Goal: Task Accomplishment & Management: Manage account settings

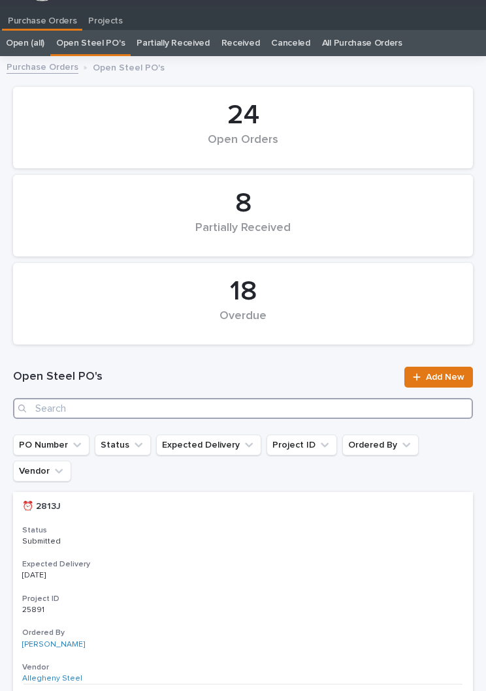
click at [174, 415] on input "Search" at bounding box center [243, 408] width 460 height 21
type input "2864"
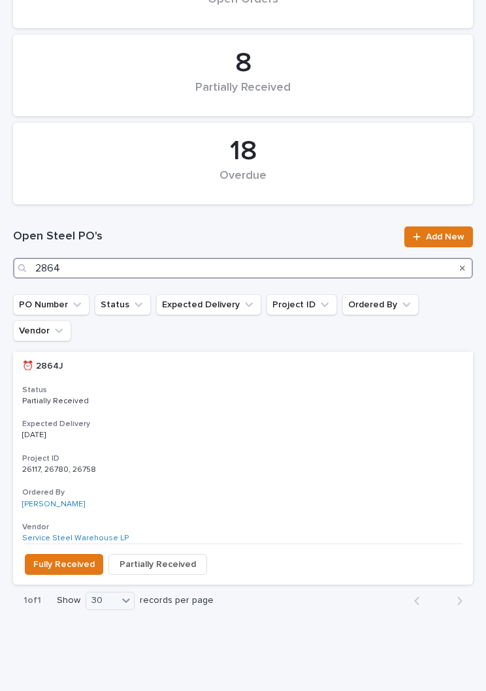
scroll to position [160, 0]
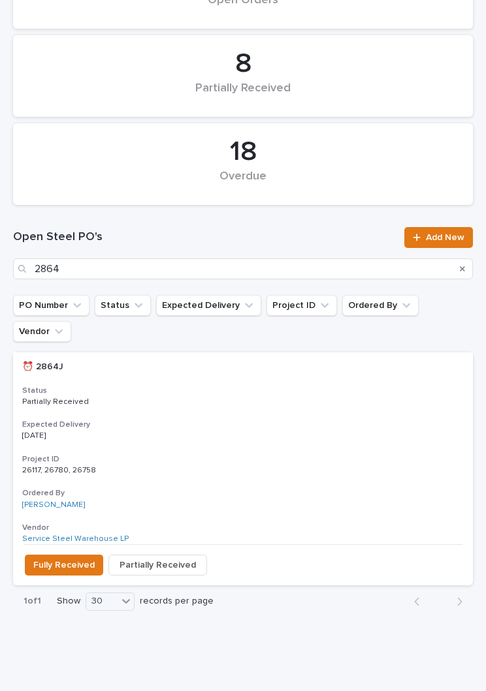
click at [239, 385] on div "⏰ 2864J ⏰ 2864J Status Partially Received Expected Delivery [DATE] Project ID 2…" at bounding box center [243, 449] width 460 height 192
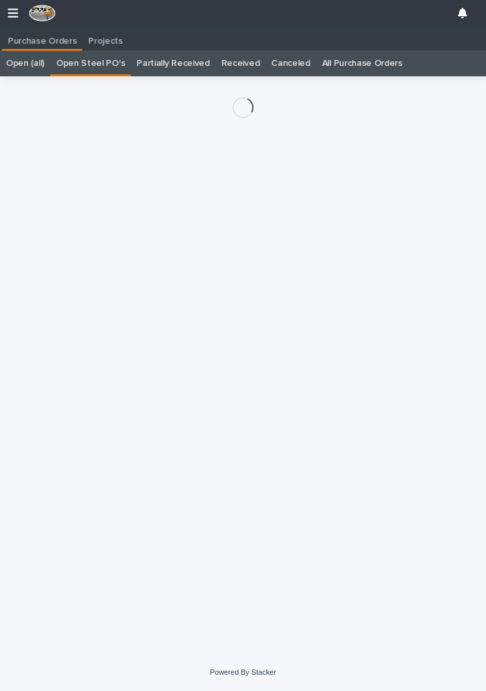
scroll to position [20, 0]
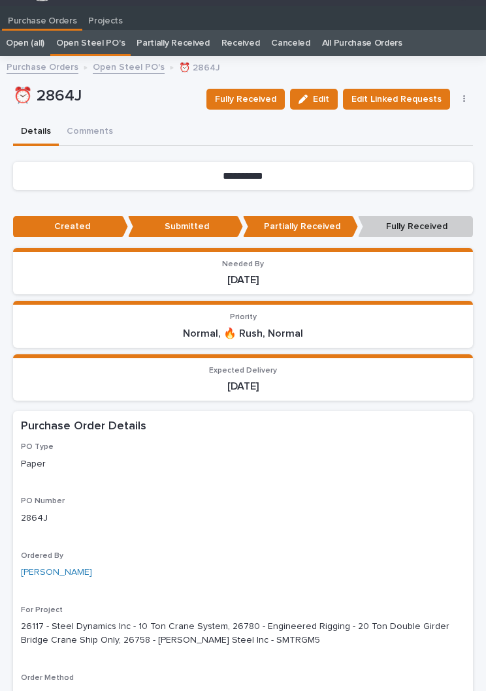
click at [261, 95] on span "Fully Received" at bounding box center [245, 99] width 61 height 16
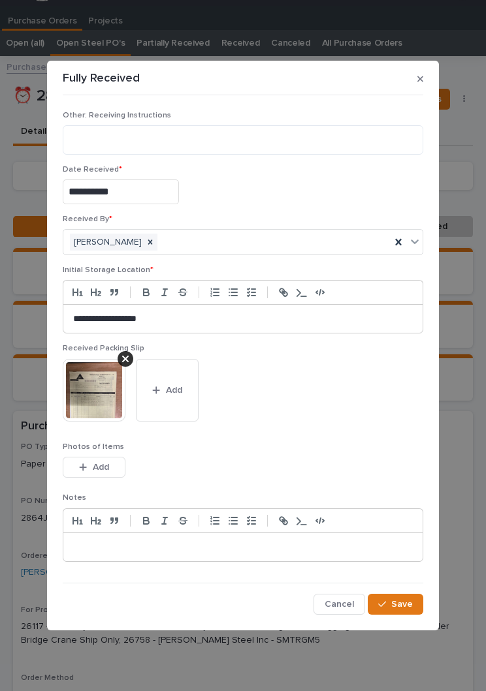
click at [172, 392] on span "Add" at bounding box center [174, 391] width 16 height 12
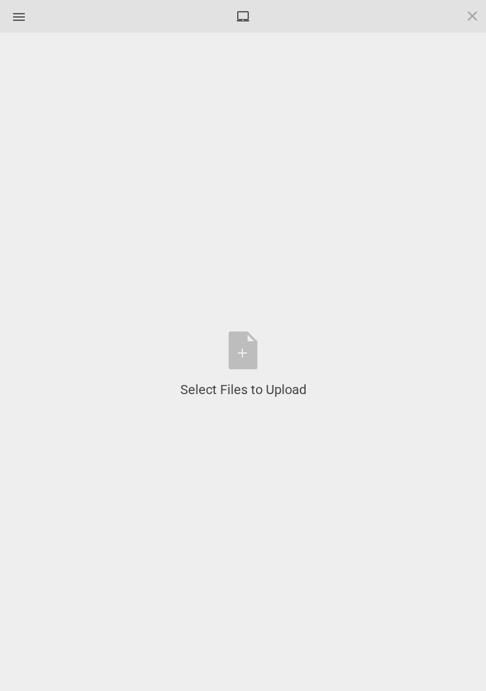
click at [249, 358] on div "Select Files to Upload or Drag and Drop, Copy and Paste Files" at bounding box center [243, 365] width 126 height 67
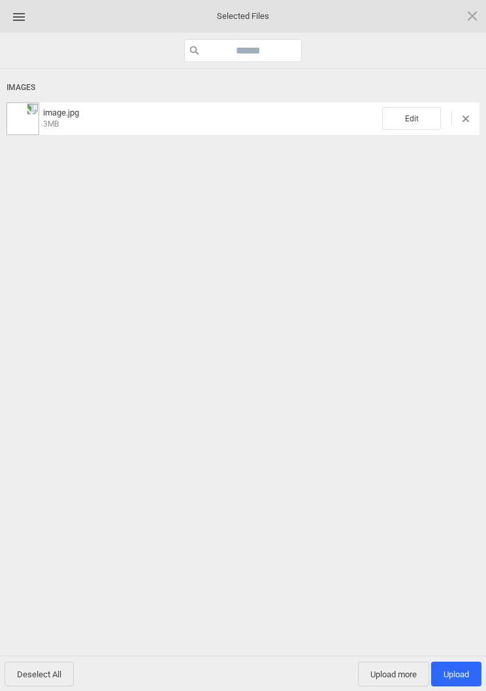
click at [424, 119] on span "Edit" at bounding box center [411, 118] width 59 height 23
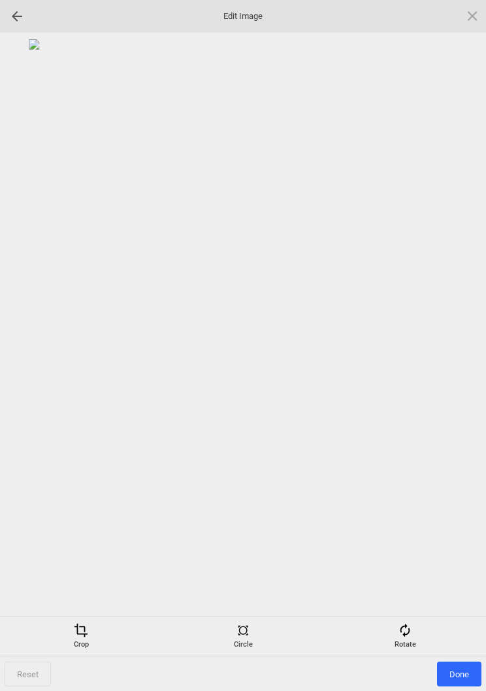
click at [419, 640] on div "Rotate" at bounding box center [404, 637] width 155 height 26
click at [464, 343] on div at bounding box center [456, 346] width 33 height 33
click at [460, 345] on div at bounding box center [456, 346] width 33 height 33
click at [458, 349] on div at bounding box center [456, 346] width 33 height 33
click at [466, 347] on div at bounding box center [456, 346] width 33 height 33
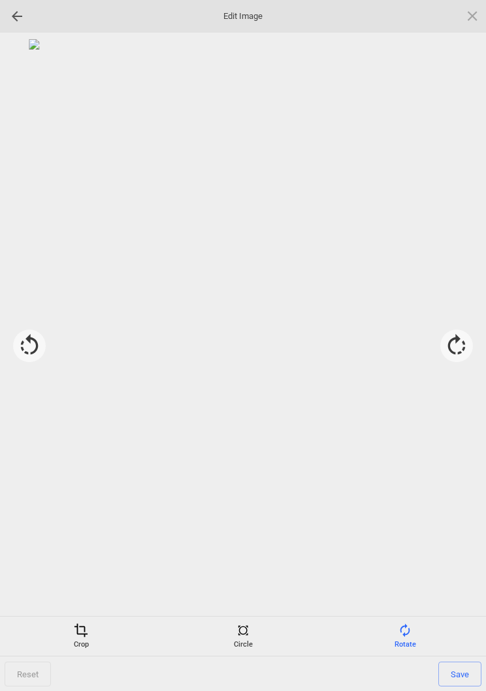
click at [86, 637] on span at bounding box center [81, 631] width 14 height 14
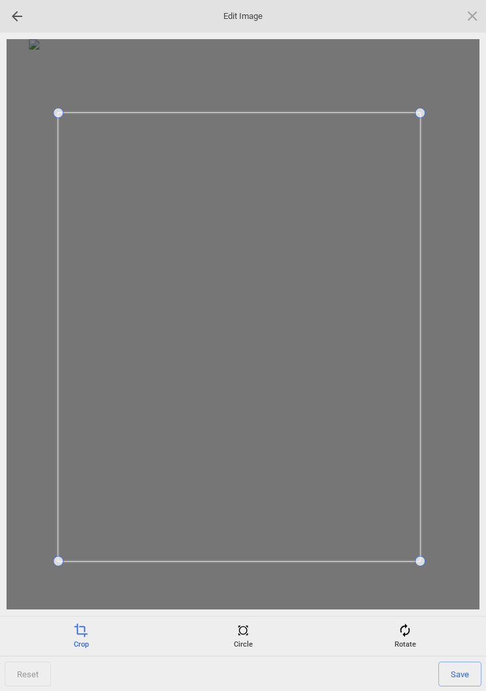
click at [462, 665] on span "Save" at bounding box center [459, 674] width 43 height 25
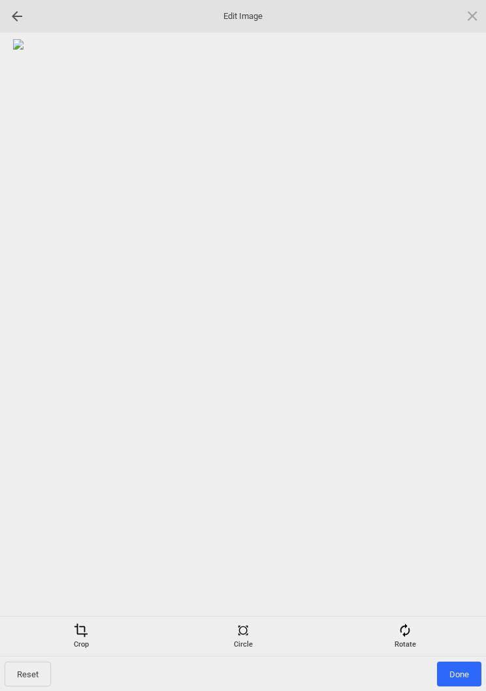
click at [461, 675] on span "Done" at bounding box center [459, 674] width 44 height 25
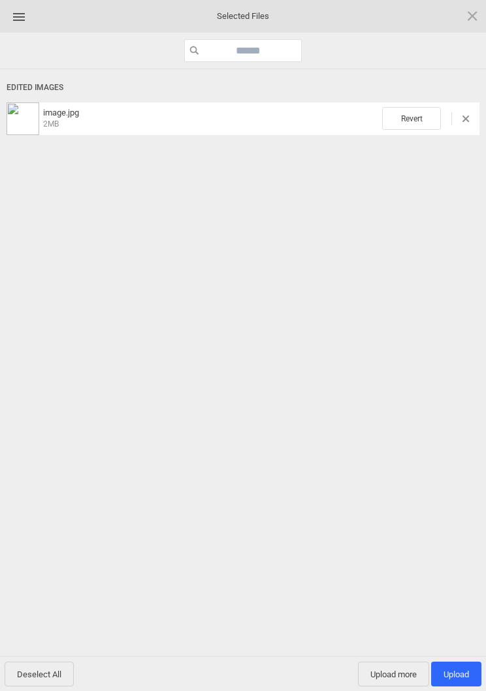
click at [455, 674] on span "Upload 1" at bounding box center [455, 675] width 25 height 10
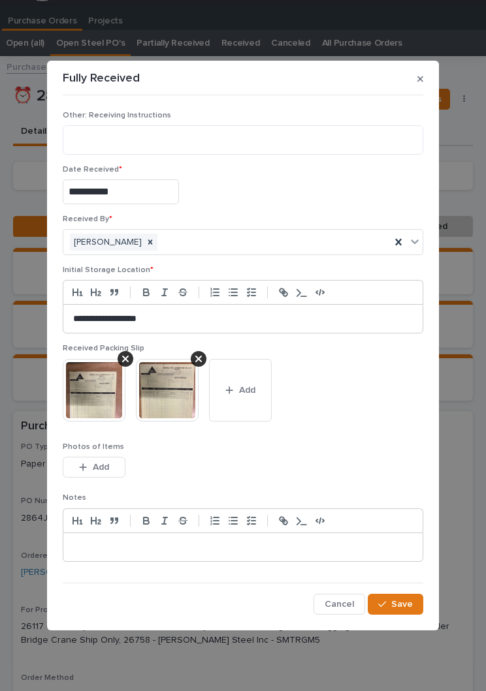
click at [403, 597] on button "Save" at bounding box center [395, 604] width 55 height 21
